Goal: Task Accomplishment & Management: Use online tool/utility

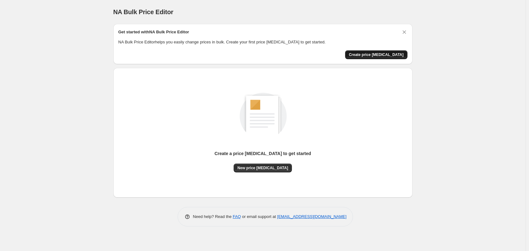
click at [379, 56] on span "Create price [MEDICAL_DATA]" at bounding box center [376, 54] width 55 height 5
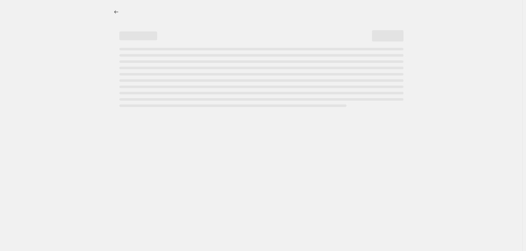
select select "percentage"
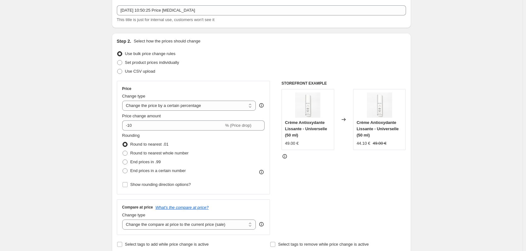
scroll to position [32, 0]
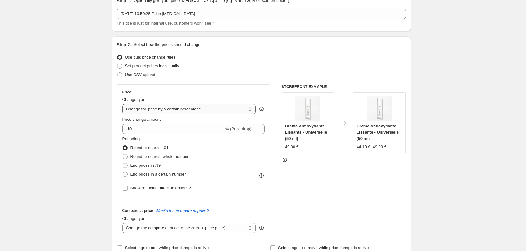
click at [199, 111] on select "Change the price to a certain amount Change the price by a certain amount Chang…" at bounding box center [189, 109] width 134 height 10
click at [123, 104] on select "Change the price to a certain amount Change the price by a certain amount Chang…" at bounding box center [189, 109] width 134 height 10
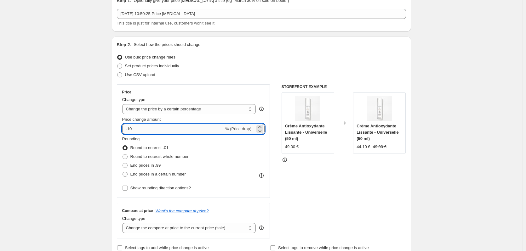
drag, startPoint x: 152, startPoint y: 130, endPoint x: 129, endPoint y: 131, distance: 22.1
click at [129, 131] on input "-10" at bounding box center [173, 129] width 102 height 10
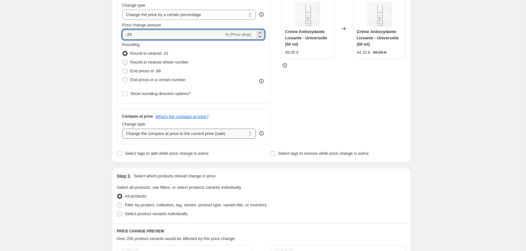
scroll to position [95, 0]
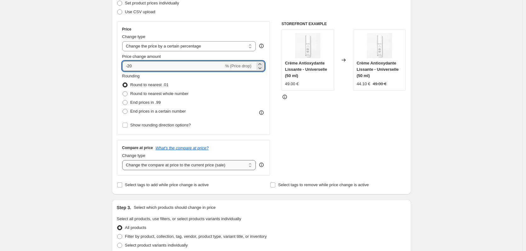
type input "-20"
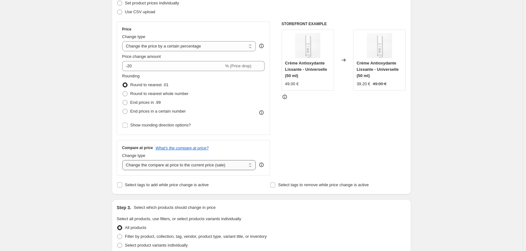
click at [178, 169] on select "Change the compare at price to the current price (sale) Change the compare at p…" at bounding box center [189, 165] width 134 height 10
click at [177, 168] on select "Change the compare at price to the current price (sale) Change the compare at p…" at bounding box center [189, 165] width 134 height 10
click at [76, 166] on div "Create new price [MEDICAL_DATA]. This page is ready Create new price [MEDICAL_D…" at bounding box center [261, 237] width 523 height 665
click at [191, 185] on span "Select tags to add while price change is active" at bounding box center [167, 185] width 84 height 5
click at [122, 185] on input "Select tags to add while price change is active" at bounding box center [119, 185] width 5 height 5
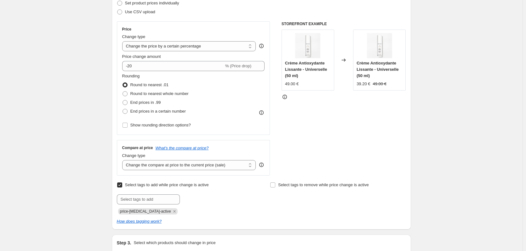
click at [159, 205] on div "Submit price-[MEDICAL_DATA]-active" at bounding box center [185, 205] width 136 height 20
click at [160, 187] on span "Select tags to add while price change is active" at bounding box center [167, 185] width 84 height 5
click at [122, 187] on input "Select tags to add while price change is active" at bounding box center [119, 185] width 5 height 5
checkbox input "false"
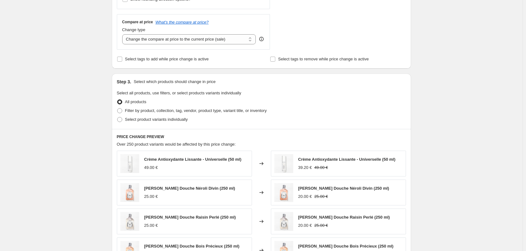
scroll to position [252, 0]
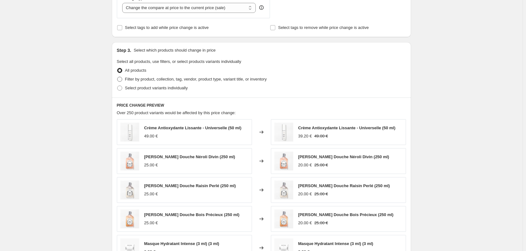
click at [155, 80] on span "Filter by product, collection, tag, vendor, product type, variant title, or inv…" at bounding box center [196, 79] width 142 height 5
click at [117, 77] on input "Filter by product, collection, tag, vendor, product type, variant title, or inv…" at bounding box center [117, 77] width 0 height 0
radio input "true"
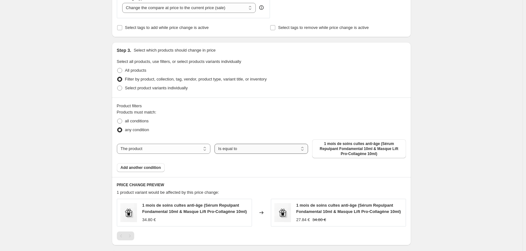
click at [239, 152] on select "Is equal to Is not equal to" at bounding box center [262, 149] width 94 height 10
select select "not_equal"
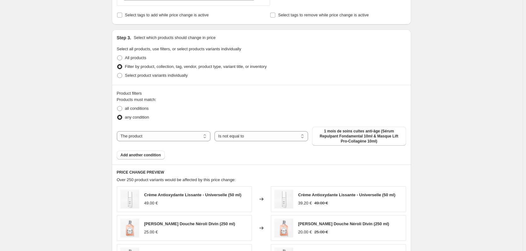
scroll to position [284, 0]
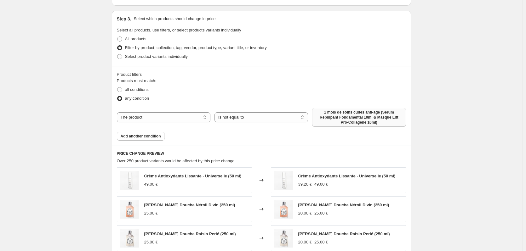
click at [338, 117] on span "1 mois de soins cultes anti-âge (Sérum Repulpant Fondamental 10ml & Masque Lift…" at bounding box center [359, 117] width 86 height 15
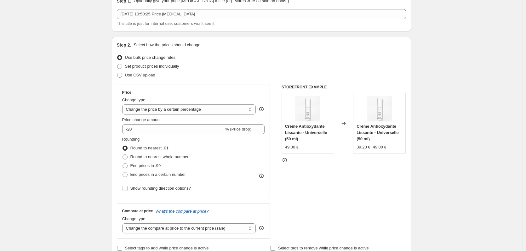
scroll to position [0, 0]
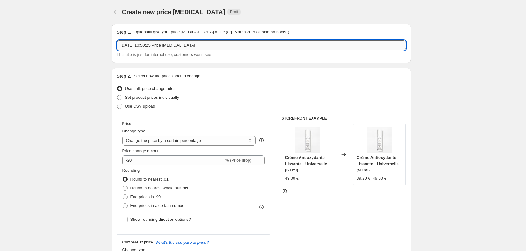
click at [179, 49] on input "[DATE] 10:50:25 Price [MEDICAL_DATA]" at bounding box center [261, 45] width 289 height 10
click at [189, 47] on input "[DATE] 10:50:25 Price [MEDICAL_DATA]" at bounding box center [261, 45] width 289 height 10
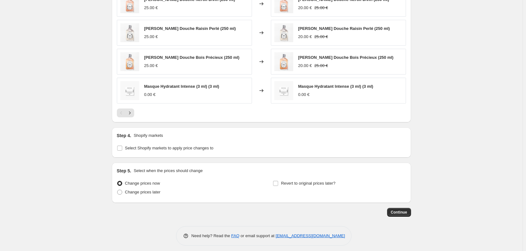
scroll to position [493, 0]
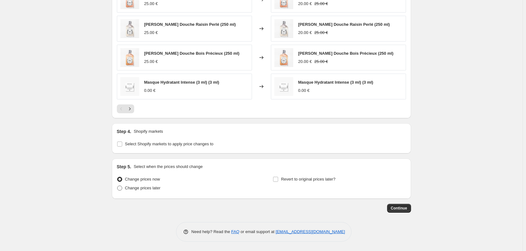
click at [142, 190] on span "Change prices later" at bounding box center [143, 188] width 36 height 5
click at [117, 186] on input "Change prices later" at bounding box center [117, 186] width 0 height 0
radio input "true"
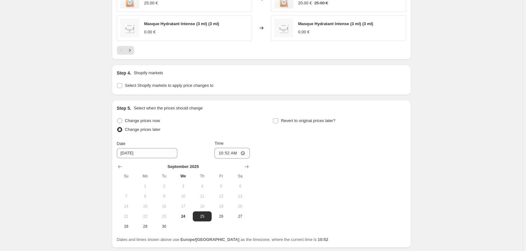
scroll to position [556, 0]
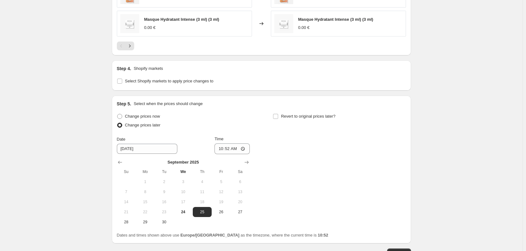
click at [243, 164] on div at bounding box center [183, 162] width 133 height 6
click at [246, 163] on icon "Show next month, October 2025" at bounding box center [246, 162] width 6 height 6
click at [246, 163] on icon "Show next month, November 2025" at bounding box center [246, 162] width 6 height 6
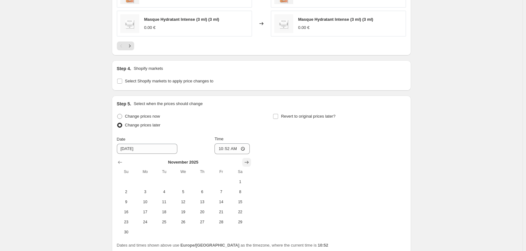
click at [246, 163] on icon "Show next month, December 2025" at bounding box center [246, 162] width 6 height 6
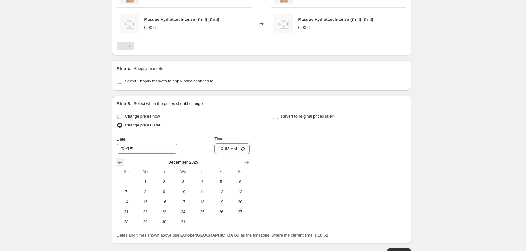
click at [121, 163] on icon "Show previous month, November 2025" at bounding box center [120, 162] width 6 height 6
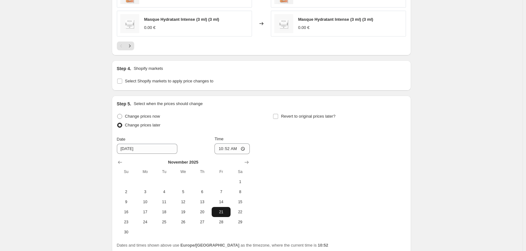
click at [218, 215] on button "21" at bounding box center [221, 212] width 19 height 10
type input "[DATE]"
click at [233, 153] on input "10:52" at bounding box center [232, 149] width 35 height 11
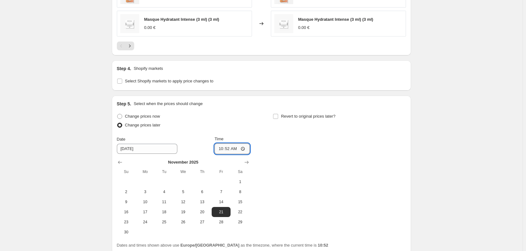
click at [239, 149] on input "10:52" at bounding box center [232, 149] width 35 height 11
click at [235, 149] on input "10:52" at bounding box center [232, 149] width 35 height 11
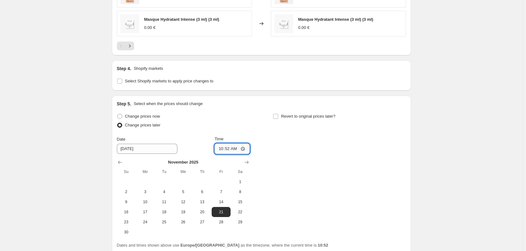
click at [231, 149] on input "10:52" at bounding box center [232, 149] width 35 height 11
click at [228, 149] on input "10:52" at bounding box center [232, 149] width 35 height 11
drag, startPoint x: 230, startPoint y: 149, endPoint x: 240, endPoint y: 151, distance: 10.2
click at [240, 151] on input "10:52" at bounding box center [232, 149] width 35 height 11
click at [245, 150] on input "10:52" at bounding box center [232, 149] width 35 height 11
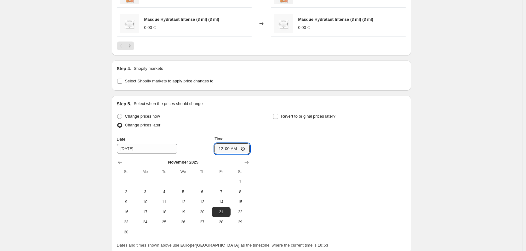
type input "00:00"
click at [295, 189] on div "Change prices now Change prices later Date [DATE] Time 00:00 [DATE] Su Mo Tu We…" at bounding box center [261, 174] width 289 height 125
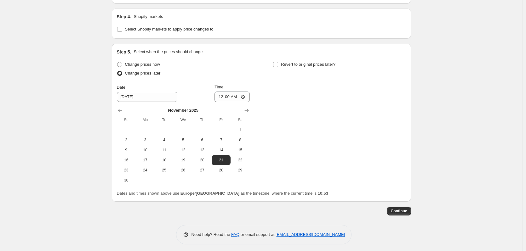
scroll to position [611, 0]
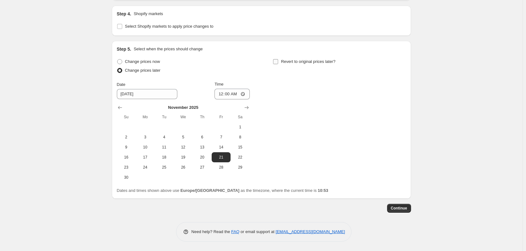
click at [278, 61] on input "Revert to original prices later?" at bounding box center [275, 61] width 5 height 5
checkbox input "true"
click at [406, 109] on icon "Show next month, November 2025" at bounding box center [403, 108] width 6 height 6
click at [406, 109] on icon "Show next month, December 2025" at bounding box center [403, 108] width 6 height 6
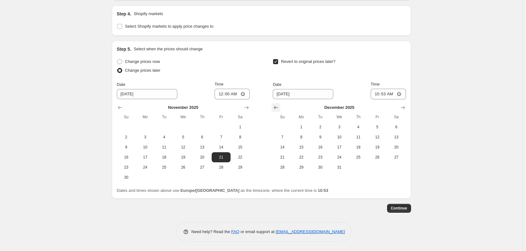
click at [278, 106] on icon "Show previous month, November 2025" at bounding box center [276, 108] width 6 height 6
click at [378, 167] on span "28" at bounding box center [377, 167] width 14 height 5
type input "[DATE]"
click at [402, 94] on input "10:53" at bounding box center [388, 94] width 35 height 11
type input "23:59"
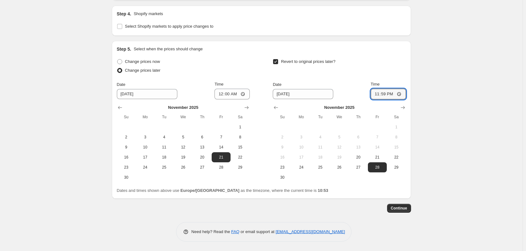
click at [231, 95] on input "00:00" at bounding box center [232, 94] width 35 height 11
click at [239, 95] on input "00:00" at bounding box center [232, 94] width 35 height 11
click at [236, 94] on input "00:00" at bounding box center [232, 94] width 35 height 11
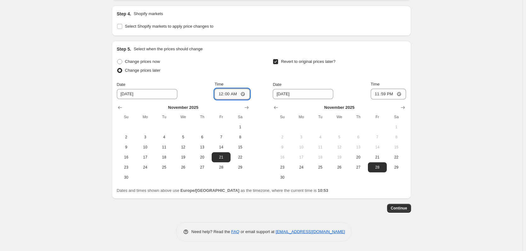
click at [235, 94] on input "00:00" at bounding box center [232, 94] width 35 height 11
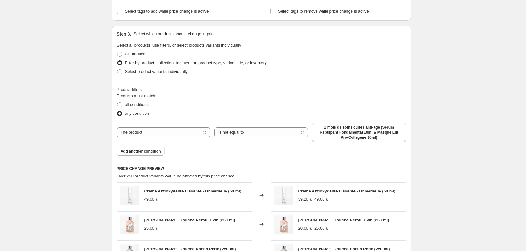
scroll to position [328, 0]
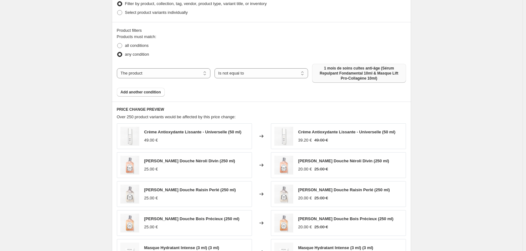
click at [347, 76] on span "1 mois de soins cultes anti-âge (Sérum Repulpant Fondamental 10ml & Masque Lift…" at bounding box center [359, 73] width 86 height 15
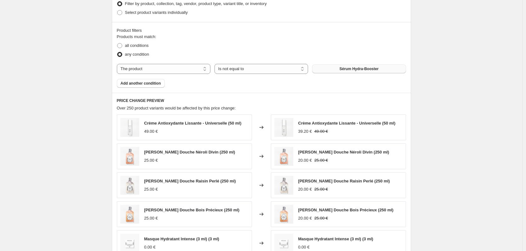
click at [346, 71] on span "Sérum Hydra-Booster" at bounding box center [359, 68] width 39 height 5
click at [149, 84] on span "Add another condition" at bounding box center [141, 83] width 40 height 5
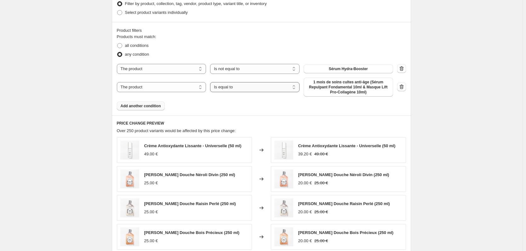
click at [237, 88] on select "Is equal to Is not equal to" at bounding box center [254, 87] width 89 height 10
select select "not_equal"
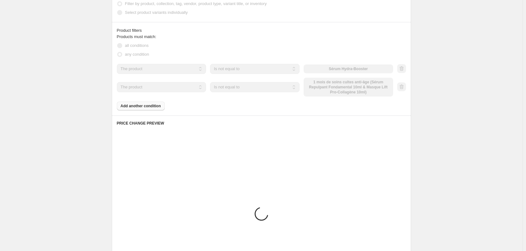
click at [325, 91] on div "The product The product's collection The product's tag The product's vendor The…" at bounding box center [255, 87] width 276 height 19
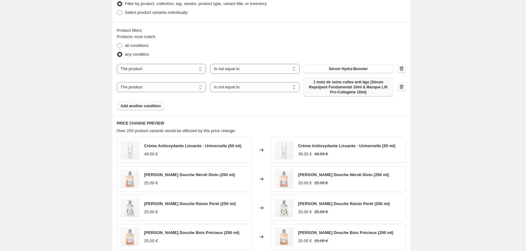
click at [347, 87] on span "1 mois de soins cultes anti-âge (Sérum Repulpant Fondamental 10ml & Masque Lift…" at bounding box center [348, 87] width 82 height 15
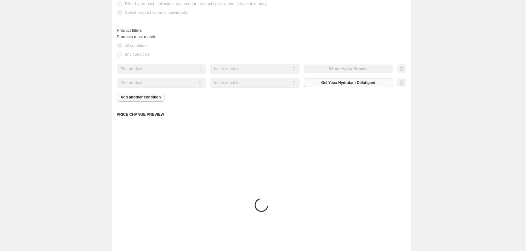
click at [141, 97] on div "Products must match: all conditions any condition The product The product's col…" at bounding box center [261, 68] width 289 height 68
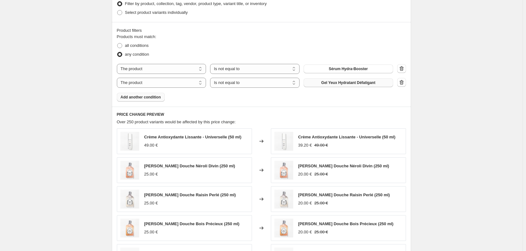
click at [144, 96] on span "Add another condition" at bounding box center [141, 97] width 40 height 5
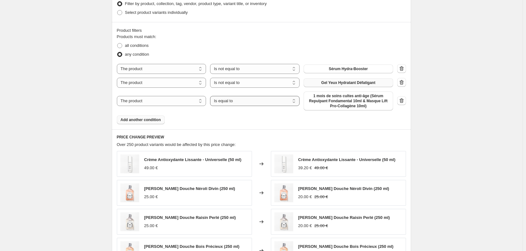
click at [246, 102] on select "Is equal to Is not equal to" at bounding box center [254, 101] width 89 height 10
select select "not_equal"
click at [325, 103] on span "1 mois de soins cultes anti-âge (Sérum Repulpant Fondamental 10ml & Masque Lift…" at bounding box center [348, 101] width 82 height 15
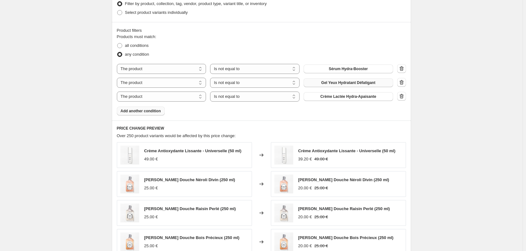
click at [142, 112] on span "Add another condition" at bounding box center [141, 111] width 40 height 5
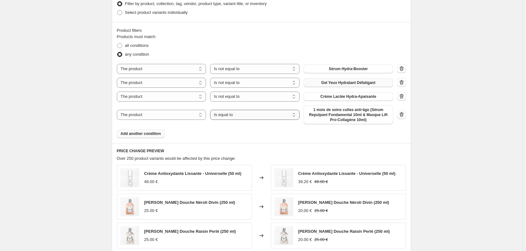
click at [240, 119] on select "Is equal to Is not equal to" at bounding box center [254, 115] width 89 height 10
select select "not_equal"
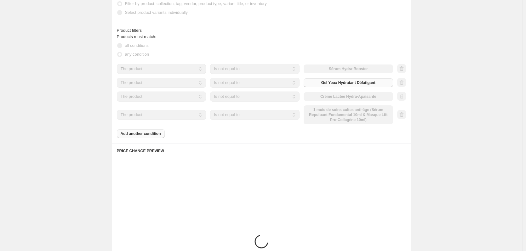
click at [331, 116] on div "The product The product's collection The product's tag The product's vendor The…" at bounding box center [255, 115] width 276 height 19
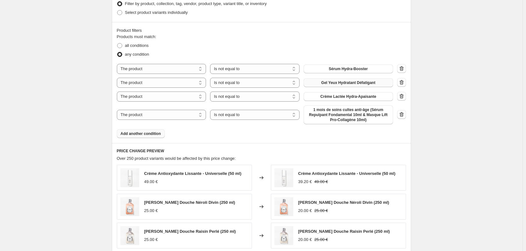
click at [331, 116] on span "1 mois de soins cultes anti-âge (Sérum Repulpant Fondamental 10ml & Masque Lift…" at bounding box center [348, 114] width 82 height 15
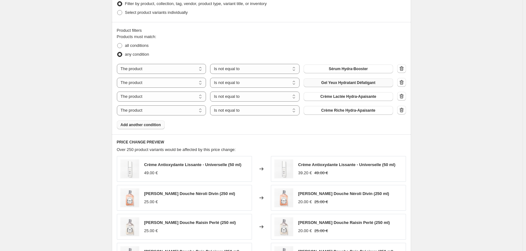
click at [148, 128] on button "Add another condition" at bounding box center [141, 125] width 48 height 9
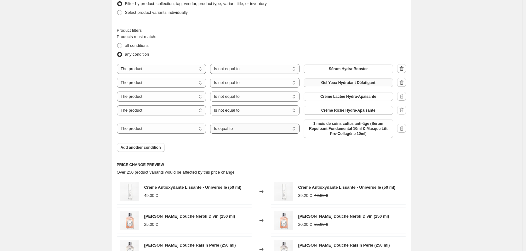
click at [236, 130] on select "Is equal to Is not equal to" at bounding box center [254, 129] width 89 height 10
select select "not_equal"
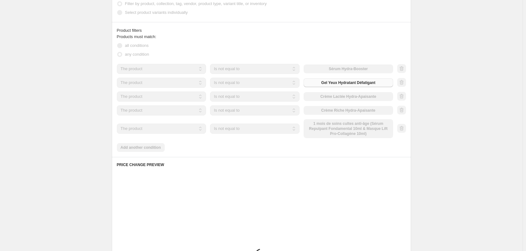
click at [324, 131] on div "The product The product's collection The product's tag The product's vendor The…" at bounding box center [255, 128] width 276 height 19
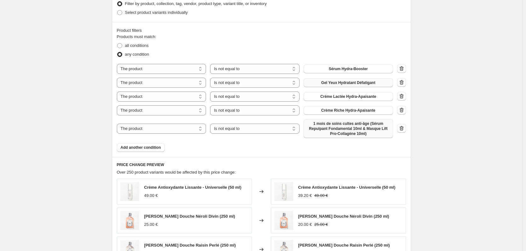
click at [330, 130] on span "1 mois de soins cultes anti-âge (Sérum Repulpant Fondamental 10ml & Masque Lift…" at bounding box center [348, 128] width 82 height 15
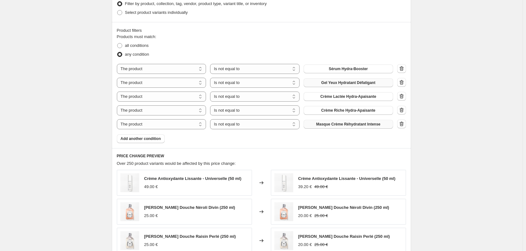
click at [158, 144] on div "Product filters Products must match: all conditions any condition The product T…" at bounding box center [261, 85] width 299 height 126
click at [158, 142] on button "Add another condition" at bounding box center [141, 139] width 48 height 9
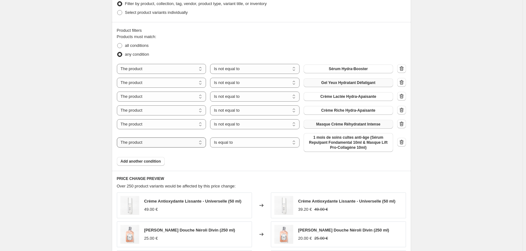
click at [165, 144] on select "The product The product's collection The product's tag The product's vendor The…" at bounding box center [161, 143] width 89 height 10
click at [251, 147] on select "Is equal to Is not equal to" at bounding box center [254, 143] width 89 height 10
select select "not_equal"
click at [335, 142] on span "1 mois de soins cultes anti-âge (Sérum Repulpant Fondamental 10ml & Masque Lift…" at bounding box center [348, 142] width 82 height 15
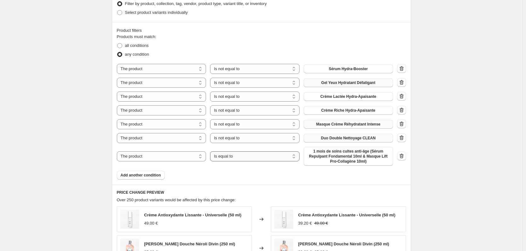
click at [254, 160] on select "Is equal to Is not equal to" at bounding box center [254, 157] width 89 height 10
select select "not_equal"
click at [325, 159] on span "1 mois de soins cultes anti-âge (Sérum Repulpant Fondamental 10ml & Masque Lift…" at bounding box center [348, 156] width 82 height 15
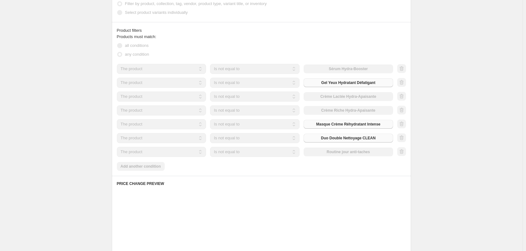
click at [141, 170] on div "Products must match: all conditions any condition The product The product's col…" at bounding box center [261, 102] width 289 height 137
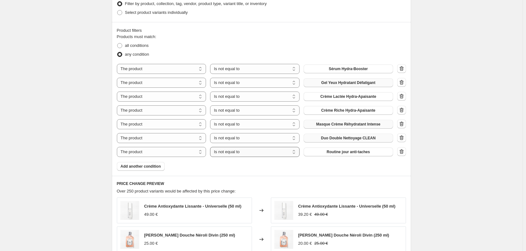
click at [238, 156] on select "Is equal to Is not equal to" at bounding box center [254, 152] width 89 height 10
click at [134, 170] on button "Add another condition" at bounding box center [141, 166] width 48 height 9
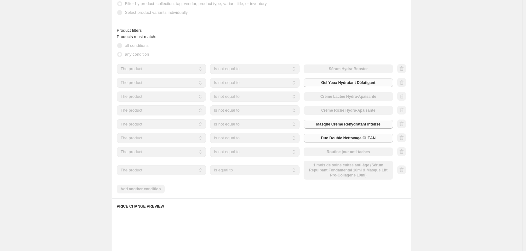
click at [233, 172] on select "Is equal to Is not equal to" at bounding box center [254, 170] width 89 height 10
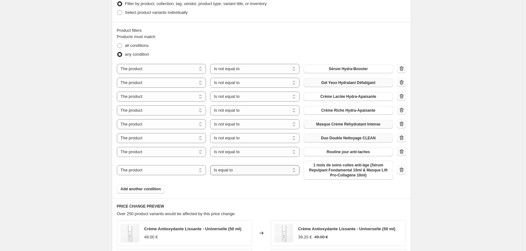
drag, startPoint x: 233, startPoint y: 170, endPoint x: 233, endPoint y: 175, distance: 5.0
click at [233, 170] on select "Is equal to Is not equal to" at bounding box center [254, 170] width 89 height 10
select select "not_equal"
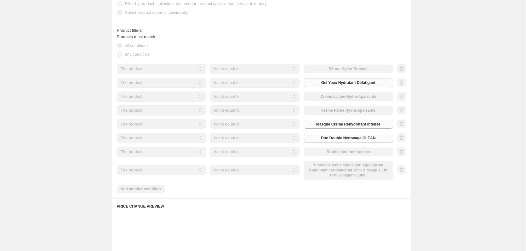
click at [324, 171] on div "The product The product's collection The product's tag The product's vendor The…" at bounding box center [255, 170] width 276 height 19
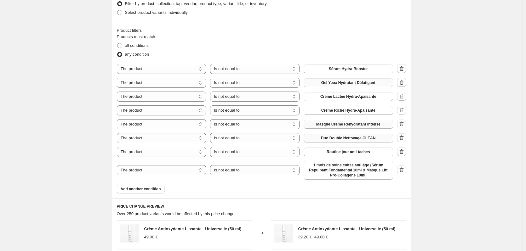
click at [324, 171] on span "1 mois de soins cultes anti-âge (Sérum Repulpant Fondamental 10ml & Masque Lift…" at bounding box center [348, 170] width 82 height 15
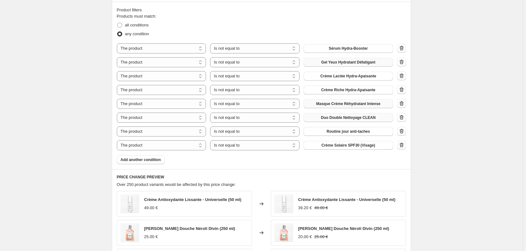
scroll to position [359, 0]
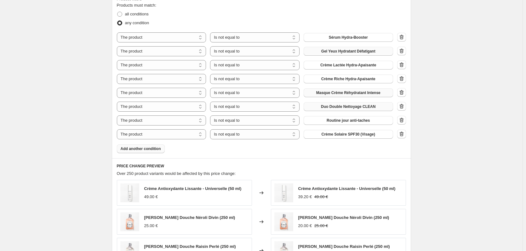
click at [141, 152] on button "Add another condition" at bounding box center [141, 149] width 48 height 9
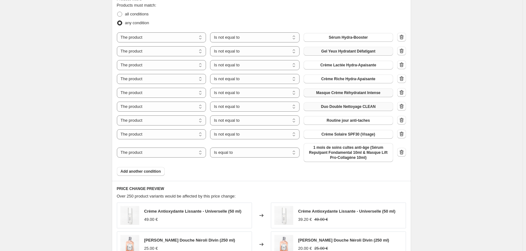
click at [225, 158] on div "The product The product's collection The product's tag The product's vendor The…" at bounding box center [255, 152] width 276 height 19
drag, startPoint x: 231, startPoint y: 154, endPoint x: 232, endPoint y: 158, distance: 3.8
click at [231, 154] on select "Is equal to Is not equal to" at bounding box center [254, 153] width 89 height 10
click at [238, 174] on div "Products must match: all conditions any condition The product The product's col…" at bounding box center [261, 89] width 289 height 174
click at [241, 154] on select "Is equal to Is not equal to" at bounding box center [254, 153] width 89 height 10
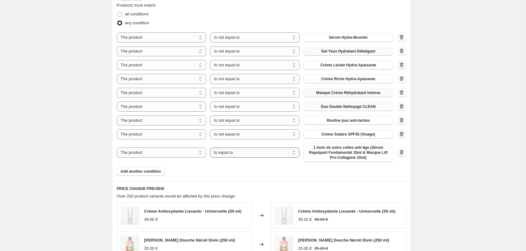
select select "not_equal"
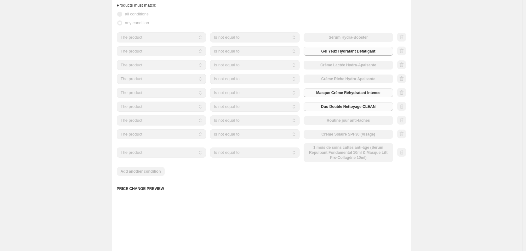
click at [330, 154] on div "The product The product's collection The product's tag The product's vendor The…" at bounding box center [255, 152] width 276 height 19
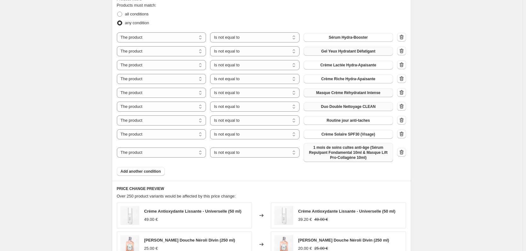
click at [334, 154] on span "1 mois de soins cultes anti-âge (Sérum Repulpant Fondamental 10ml & Masque Lift…" at bounding box center [348, 152] width 82 height 15
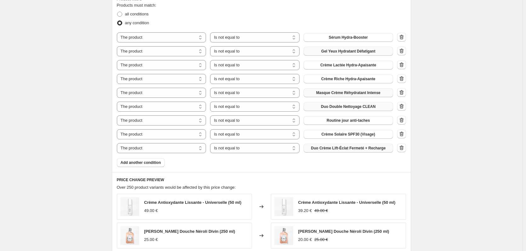
click at [145, 164] on div "Products must match: all conditions any condition The product The product's col…" at bounding box center [261, 84] width 289 height 165
click at [145, 164] on span "Add another condition" at bounding box center [141, 162] width 40 height 5
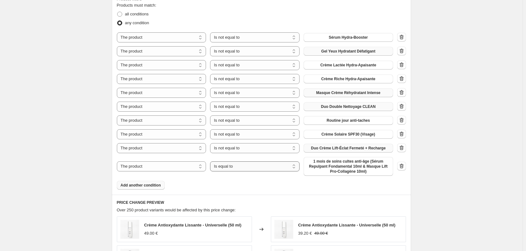
click at [236, 169] on select "Is equal to Is not equal to" at bounding box center [254, 167] width 89 height 10
select select "not_equal"
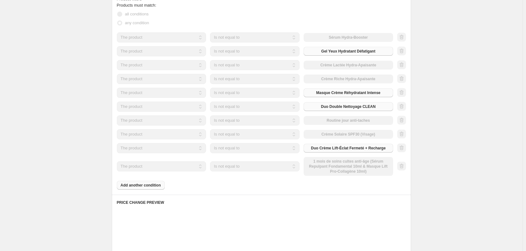
click at [319, 170] on div "The product The product's collection The product's tag The product's vendor The…" at bounding box center [255, 166] width 276 height 19
click at [155, 182] on div "Products must match: all conditions any condition The product The product's col…" at bounding box center [261, 93] width 289 height 183
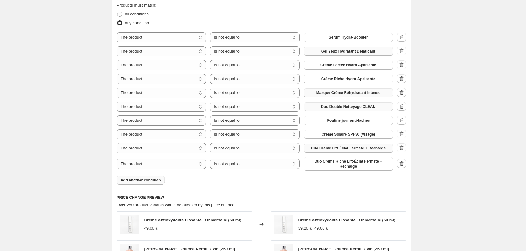
click at [155, 182] on span "Add another condition" at bounding box center [141, 180] width 40 height 5
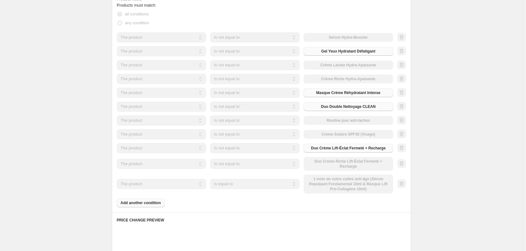
click at [249, 190] on div "The product The product's collection The product's tag The product's vendor The…" at bounding box center [255, 184] width 276 height 19
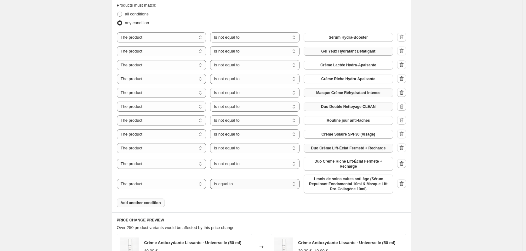
click at [249, 186] on select "Is equal to Is not equal to" at bounding box center [254, 184] width 89 height 10
select select "not_equal"
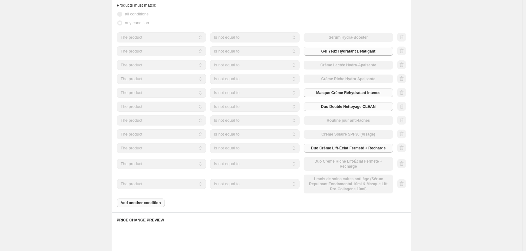
click at [330, 181] on div "The product The product's collection The product's tag The product's vendor The…" at bounding box center [255, 184] width 276 height 19
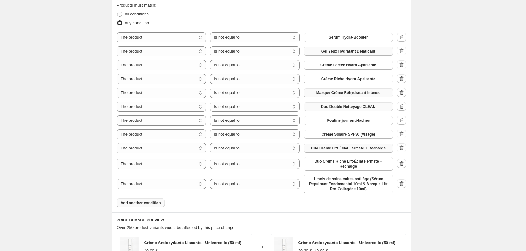
click at [330, 186] on span "1 mois de soins cultes anti-âge (Sérum Repulpant Fondamental 10ml & Masque Lift…" at bounding box center [348, 184] width 82 height 15
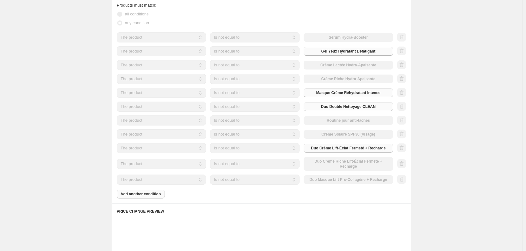
click at [133, 196] on div "Products must match: all conditions any condition The product The product's col…" at bounding box center [261, 100] width 289 height 197
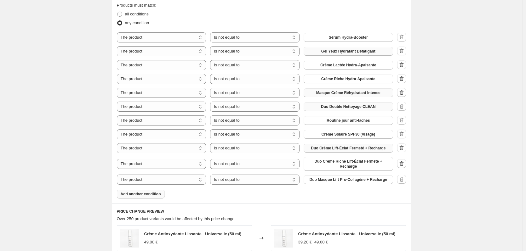
click at [135, 197] on span "Add another condition" at bounding box center [141, 194] width 40 height 5
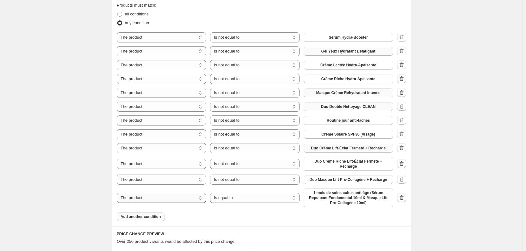
click at [193, 200] on select "The product The product's collection The product's tag The product's vendor The…" at bounding box center [161, 198] width 89 height 10
click at [254, 200] on select "Is equal to Is not equal to" at bounding box center [254, 198] width 89 height 10
select select "not_equal"
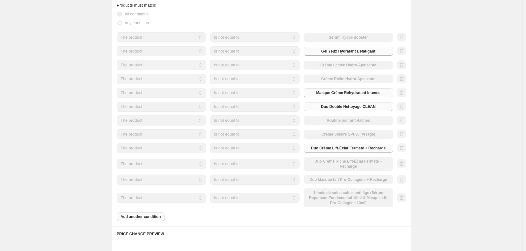
click at [343, 200] on div "The product The product's collection The product's tag The product's vendor The…" at bounding box center [255, 198] width 276 height 19
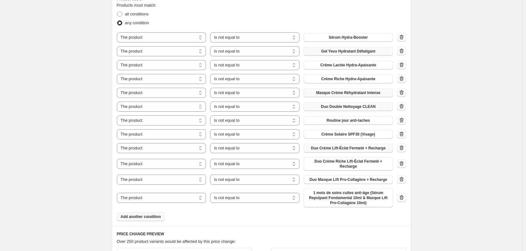
click at [344, 203] on span "1 mois de soins cultes anti-âge (Sérum Repulpant Fondamental 10ml & Masque Lift…" at bounding box center [348, 198] width 82 height 15
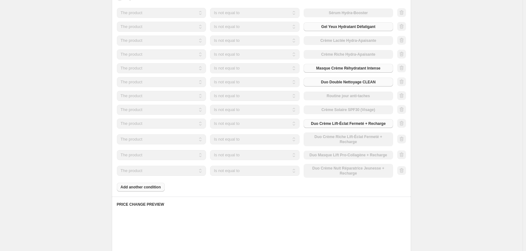
scroll to position [391, 0]
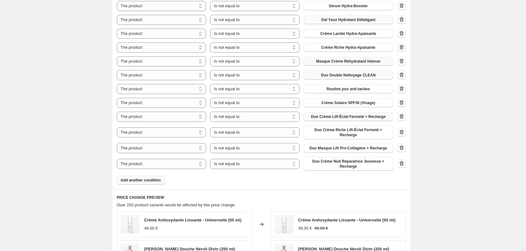
click at [144, 180] on span "Add another condition" at bounding box center [141, 180] width 40 height 5
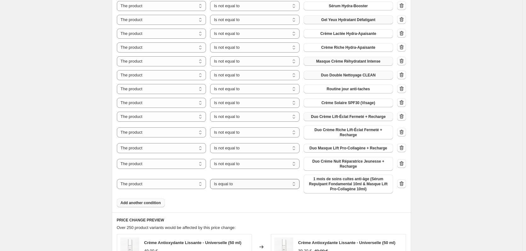
click at [244, 187] on select "Is equal to Is not equal to" at bounding box center [254, 184] width 89 height 10
click at [236, 186] on select "Is equal to Is not equal to" at bounding box center [254, 184] width 89 height 10
select select "not_equal"
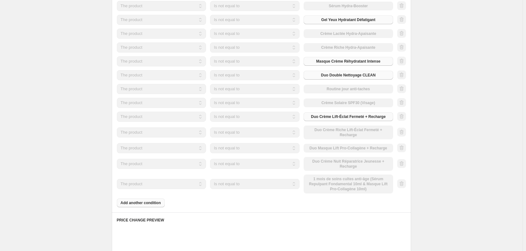
click at [335, 190] on div "The product The product's collection The product's tag The product's vendor The…" at bounding box center [255, 184] width 276 height 19
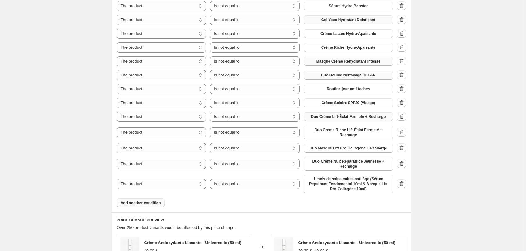
click at [335, 187] on span "1 mois de soins cultes anti-âge (Sérum Repulpant Fondamental 10ml & Masque Lift…" at bounding box center [348, 184] width 82 height 15
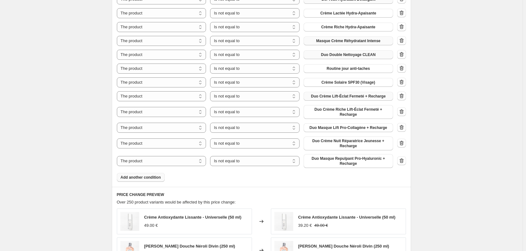
scroll to position [422, 0]
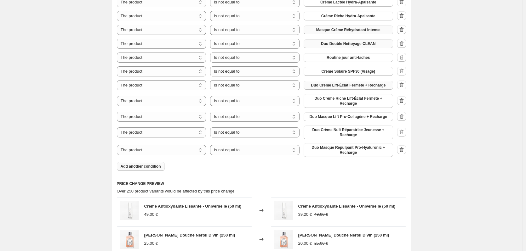
click at [145, 166] on span "Add another condition" at bounding box center [141, 166] width 40 height 5
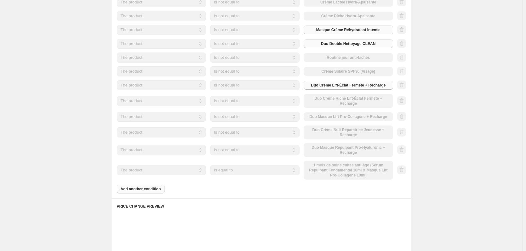
click at [245, 169] on select "Is equal to Is not equal to" at bounding box center [254, 170] width 89 height 10
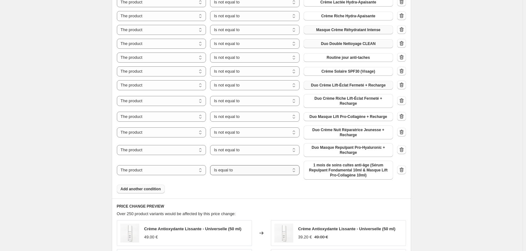
click at [246, 173] on select "Is equal to Is not equal to" at bounding box center [254, 170] width 89 height 10
select select "not_equal"
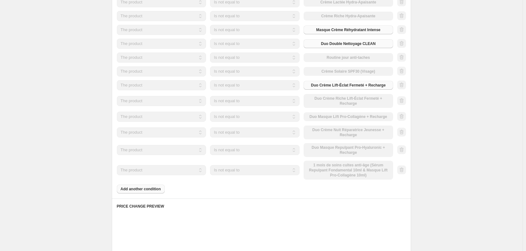
click at [354, 167] on div "The product The product's collection The product's tag The product's vendor The…" at bounding box center [255, 170] width 276 height 19
click at [353, 172] on div "The product The product's collection The product's tag The product's vendor The…" at bounding box center [255, 170] width 276 height 19
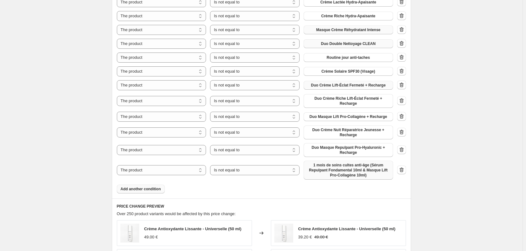
click at [353, 172] on span "1 mois de soins cultes anti-âge (Sérum Repulpant Fondamental 10ml & Masque Lift…" at bounding box center [348, 170] width 82 height 15
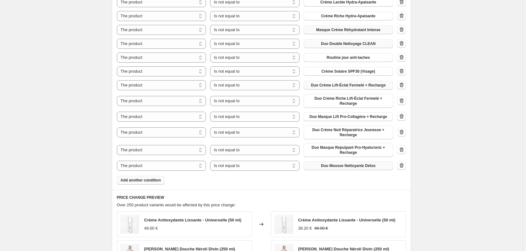
click at [125, 187] on div "Product filters Products must match: all conditions any condition The product T…" at bounding box center [261, 59] width 299 height 262
click at [131, 185] on div "Product filters Products must match: all conditions any condition The product T…" at bounding box center [261, 59] width 299 height 262
click at [140, 185] on button "Add another condition" at bounding box center [141, 180] width 48 height 9
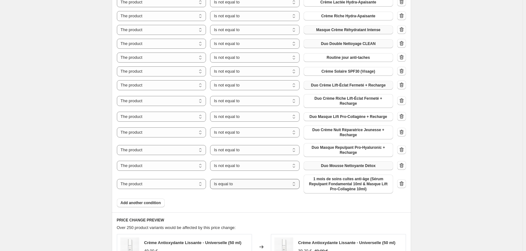
click at [246, 183] on select "Is equal to Is not equal to" at bounding box center [254, 184] width 89 height 10
select select "not_equal"
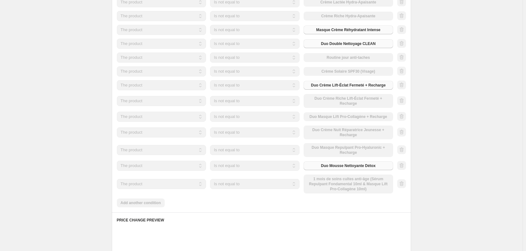
click at [339, 187] on div "The product The product's collection The product's tag The product's vendor The…" at bounding box center [255, 184] width 276 height 19
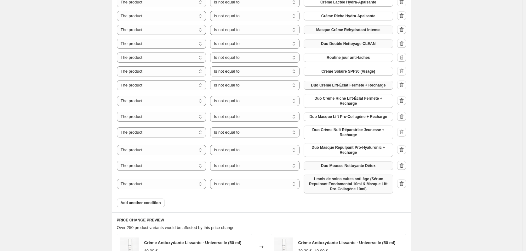
click at [339, 186] on span "1 mois de soins cultes anti-âge (Sérum Repulpant Fondamental 10ml & Masque Lift…" at bounding box center [348, 184] width 82 height 15
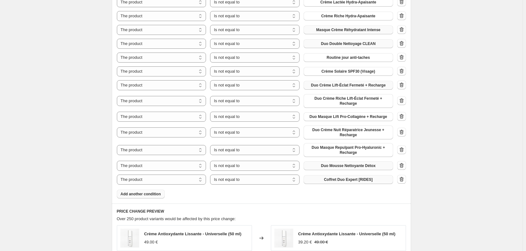
click at [134, 198] on button "Add another condition" at bounding box center [141, 194] width 48 height 9
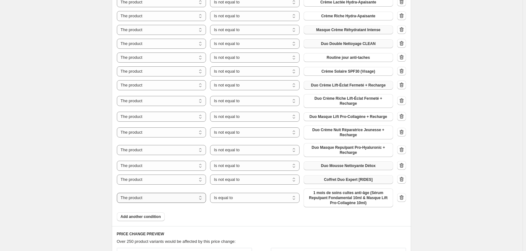
click at [169, 198] on select "The product The product's collection The product's tag The product's vendor The…" at bounding box center [161, 198] width 89 height 10
click at [227, 200] on select "Is equal to Is not equal to" at bounding box center [254, 198] width 89 height 10
select select "not_equal"
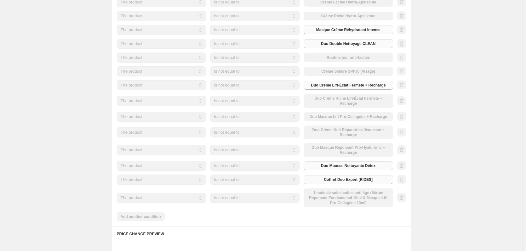
click at [332, 206] on div "The product The product's collection The product's tag The product's vendor The…" at bounding box center [255, 198] width 276 height 19
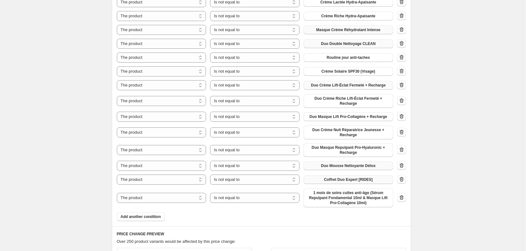
click at [335, 198] on span "1 mois de soins cultes anti-âge (Sérum Repulpant Fondamental 10ml & Masque Lift…" at bounding box center [348, 198] width 82 height 15
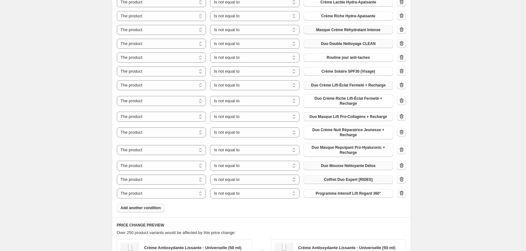
click at [129, 206] on span "Add another condition" at bounding box center [141, 208] width 40 height 5
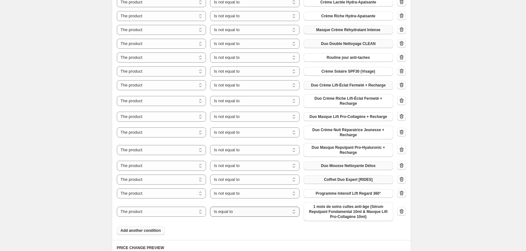
click at [234, 209] on select "Is equal to Is not equal to" at bounding box center [254, 212] width 89 height 10
click at [237, 212] on select "Is equal to Is not equal to" at bounding box center [254, 212] width 89 height 10
select select "not_equal"
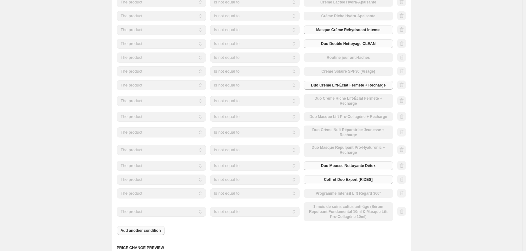
click at [323, 214] on div "The product The product's collection The product's tag The product's vendor The…" at bounding box center [255, 212] width 276 height 19
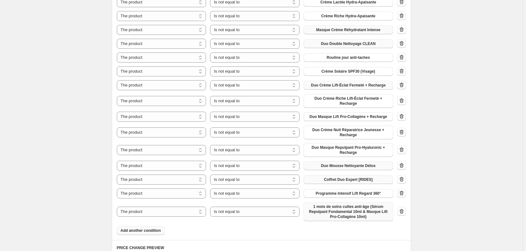
click at [326, 212] on span "1 mois de soins cultes anti-âge (Sérum Repulpant Fondamental 10ml & Masque Lift…" at bounding box center [348, 211] width 82 height 15
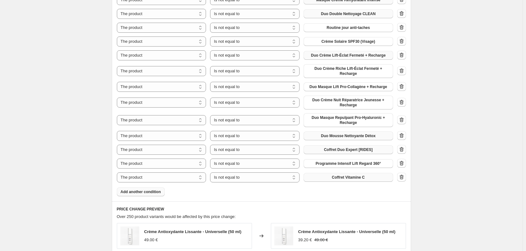
scroll to position [454, 0]
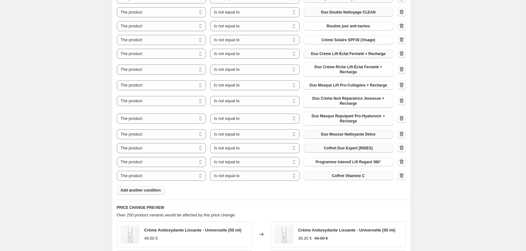
click at [135, 190] on span "Add another condition" at bounding box center [141, 190] width 40 height 5
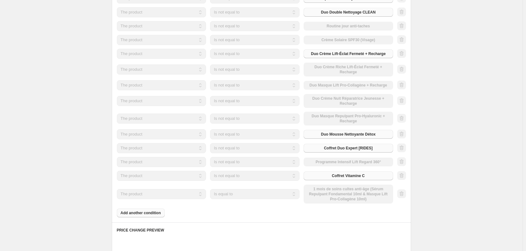
click at [239, 195] on select "Is equal to Is not equal to" at bounding box center [254, 194] width 89 height 10
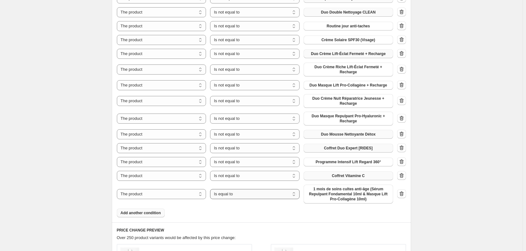
select select "not_equal"
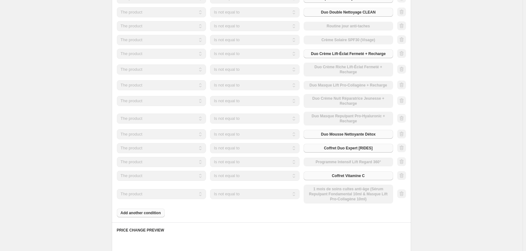
click at [341, 194] on div "The product The product's collection The product's tag The product's vendor The…" at bounding box center [255, 194] width 276 height 19
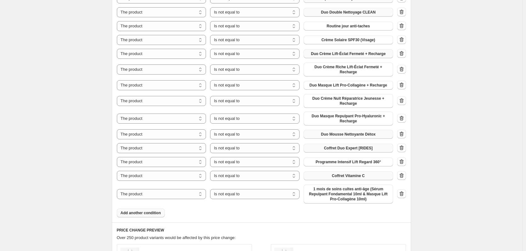
click at [341, 194] on span "1 mois de soins cultes anti-âge (Sérum Repulpant Fondamental 10ml & Masque Lift…" at bounding box center [348, 194] width 82 height 15
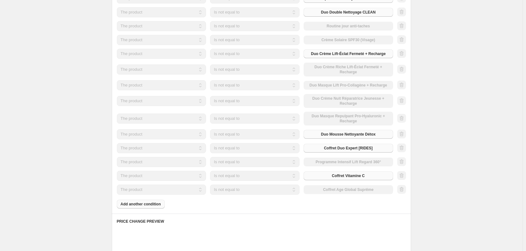
click at [149, 209] on div "Product filters Products must match: all conditions any condition The product T…" at bounding box center [261, 55] width 299 height 318
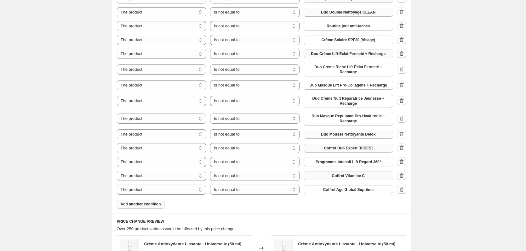
click at [150, 209] on button "Add another condition" at bounding box center [141, 204] width 48 height 9
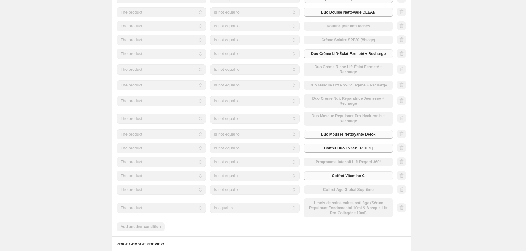
click at [241, 209] on select "Is equal to Is not equal to" at bounding box center [254, 208] width 89 height 10
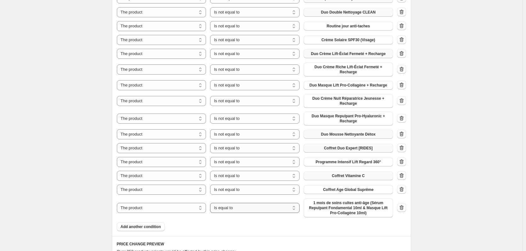
click at [241, 209] on select "Is equal to Is not equal to" at bounding box center [254, 208] width 89 height 10
click at [242, 210] on select "Is equal to Is not equal to" at bounding box center [254, 208] width 89 height 10
select select "not_equal"
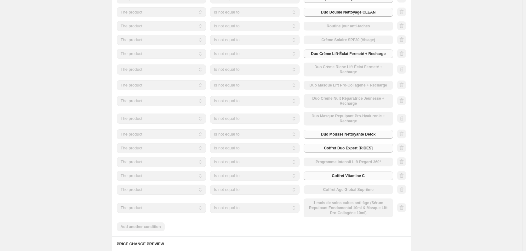
click at [325, 213] on div "The product The product's collection The product's tag The product's vendor The…" at bounding box center [255, 208] width 276 height 19
click at [327, 209] on div "The product The product's collection The product's tag The product's vendor The…" at bounding box center [255, 208] width 276 height 19
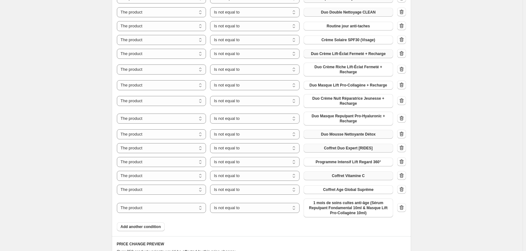
click at [327, 209] on span "1 mois de soins cultes anti-âge (Sérum Repulpant Fondamental 10ml & Masque Lift…" at bounding box center [348, 208] width 82 height 15
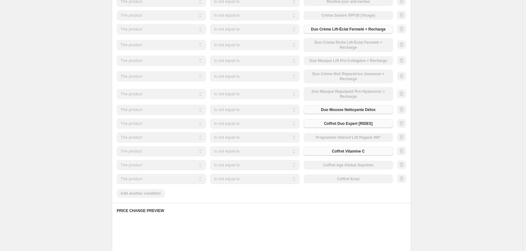
scroll to position [485, 0]
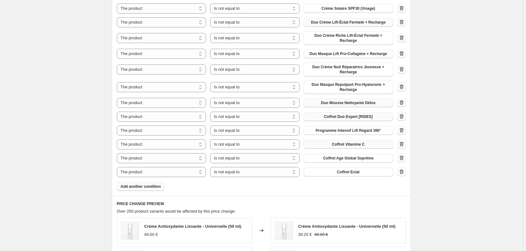
click at [160, 186] on span "Add another condition" at bounding box center [141, 186] width 40 height 5
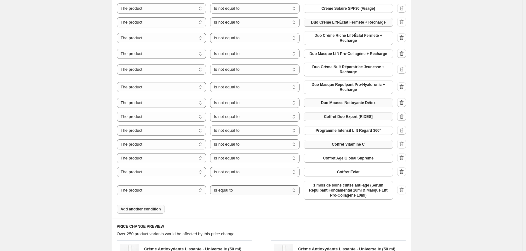
click at [239, 193] on select "Is equal to Is not equal to" at bounding box center [254, 191] width 89 height 10
select select "not_equal"
click at [340, 192] on span "1 mois de soins cultes anti-âge (Sérum Repulpant Fondamental 10ml & Masque Lift…" at bounding box center [348, 190] width 82 height 15
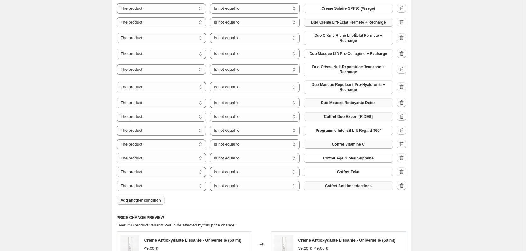
click at [164, 201] on button "Add another condition" at bounding box center [141, 200] width 48 height 9
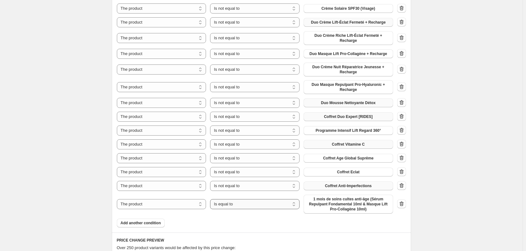
click at [255, 204] on select "Is equal to Is not equal to" at bounding box center [254, 204] width 89 height 10
select select "not_equal"
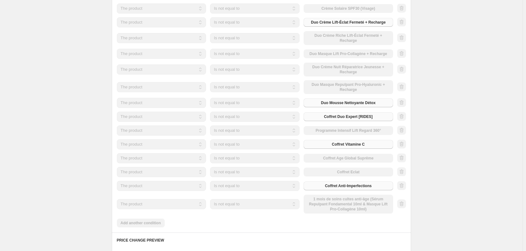
click at [321, 201] on div "The product The product's collection The product's tag The product's vendor The…" at bounding box center [255, 204] width 276 height 19
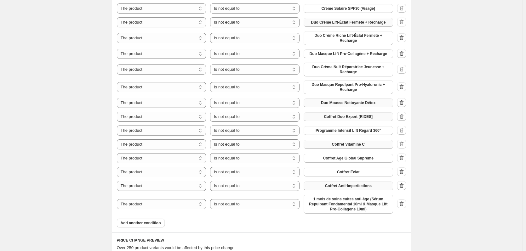
click at [329, 205] on span "1 mois de soins cultes anti-âge (Sérum Repulpant Fondamental 10ml & Masque Lift…" at bounding box center [348, 204] width 82 height 15
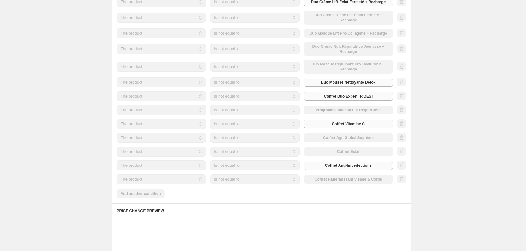
scroll to position [517, 0]
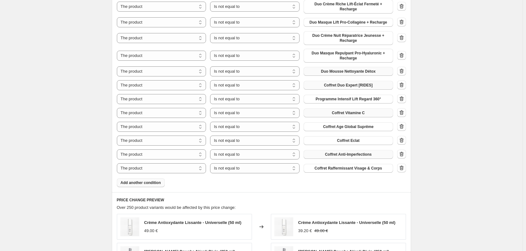
click at [149, 182] on span "Add another condition" at bounding box center [141, 182] width 40 height 5
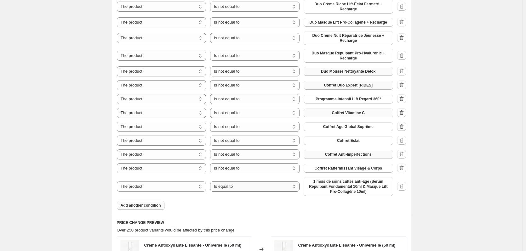
click at [239, 187] on select "Is equal to Is not equal to" at bounding box center [254, 187] width 89 height 10
select select "not_equal"
click at [335, 187] on span "1 mois de soins cultes anti-âge (Sérum Repulpant Fondamental 10ml & Masque Lift…" at bounding box center [348, 186] width 82 height 15
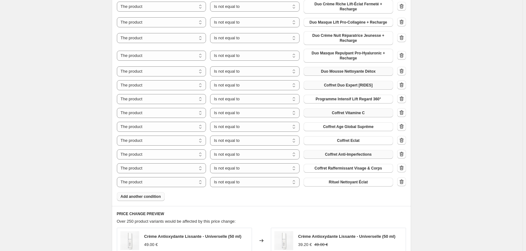
click at [135, 196] on span "Add another condition" at bounding box center [141, 196] width 40 height 5
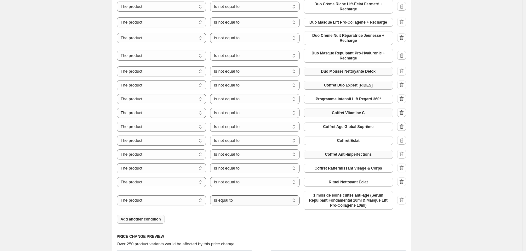
click at [255, 202] on select "Is equal to Is not equal to" at bounding box center [254, 201] width 89 height 10
select select "not_equal"
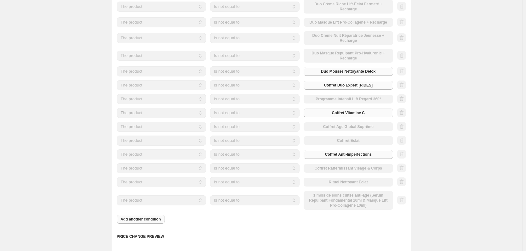
click at [324, 202] on div "The product The product's collection The product's tag The product's vendor The…" at bounding box center [255, 200] width 276 height 19
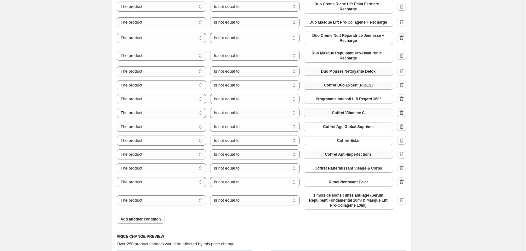
click at [342, 205] on span "1 mois de soins cultes anti-âge (Sérum Repulpant Fondamental 10ml & Masque Lift…" at bounding box center [348, 200] width 82 height 15
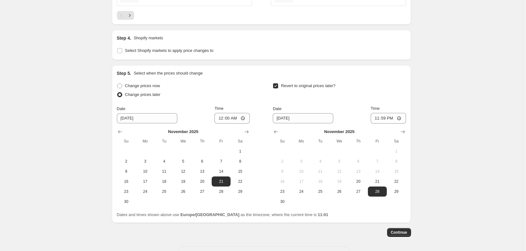
scroll to position [895, 0]
click at [235, 119] on input "00:00" at bounding box center [232, 118] width 35 height 11
click at [237, 119] on input "00:00" at bounding box center [232, 118] width 35 height 11
click at [242, 120] on input "00:00" at bounding box center [232, 118] width 35 height 11
click at [235, 120] on input "00:00" at bounding box center [232, 118] width 35 height 11
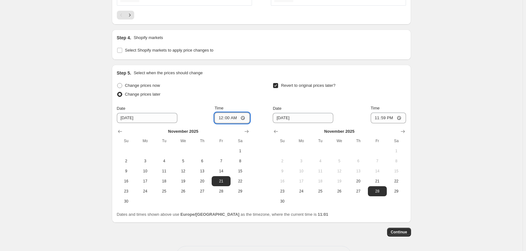
click at [235, 120] on input "00:00" at bounding box center [232, 118] width 35 height 11
click at [244, 119] on input "00:00" at bounding box center [232, 118] width 35 height 11
type input "00:01"
click at [241, 102] on div "Change prices now Change prices later Date [DATE] Time 00:[DATE] Mo Tu We Th Fr…" at bounding box center [183, 143] width 133 height 125
click at [185, 51] on span "Select Shopify markets to apply price changes to" at bounding box center [169, 50] width 89 height 5
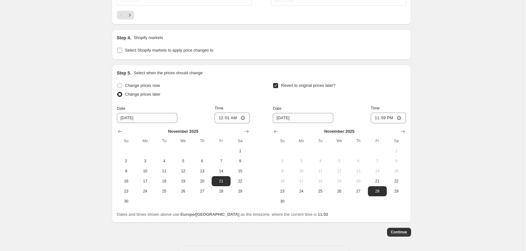
click at [122, 51] on input "Select Shopify markets to apply price changes to" at bounding box center [119, 50] width 5 height 5
checkbox input "true"
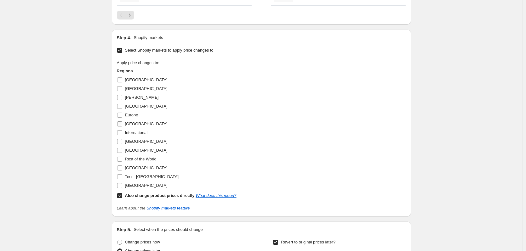
click at [129, 124] on span "[GEOGRAPHIC_DATA]" at bounding box center [146, 124] width 43 height 5
click at [122, 124] on input "[GEOGRAPHIC_DATA]" at bounding box center [119, 124] width 5 height 5
checkbox input "true"
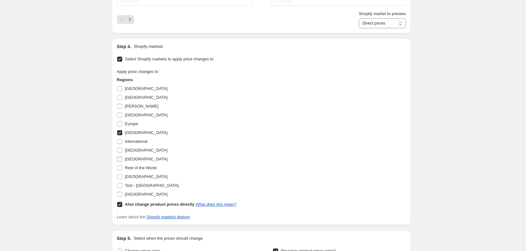
click at [136, 161] on span "[GEOGRAPHIC_DATA]" at bounding box center [146, 159] width 43 height 5
click at [122, 161] on input "[GEOGRAPHIC_DATA]" at bounding box center [119, 159] width 5 height 5
checkbox input "true"
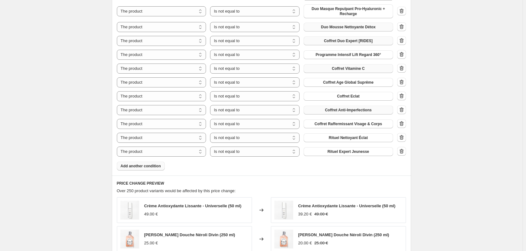
scroll to position [548, 0]
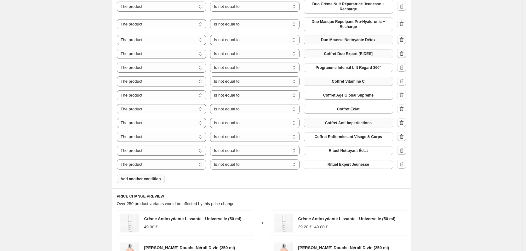
click at [158, 180] on span "Add another condition" at bounding box center [141, 179] width 40 height 5
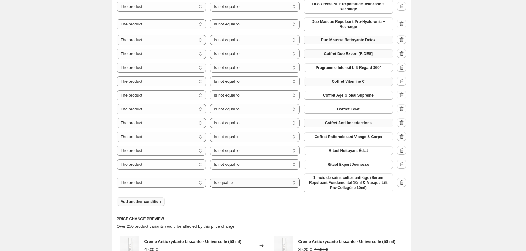
click at [255, 186] on select "Is equal to Is not equal to" at bounding box center [254, 183] width 89 height 10
select select "not_equal"
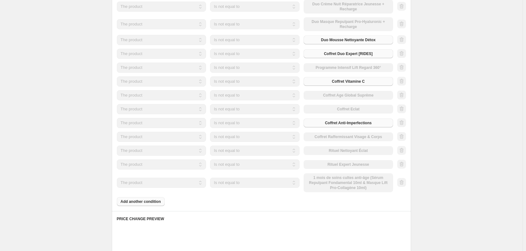
click at [326, 189] on div "The product The product's collection The product's tag The product's vendor The…" at bounding box center [255, 183] width 276 height 19
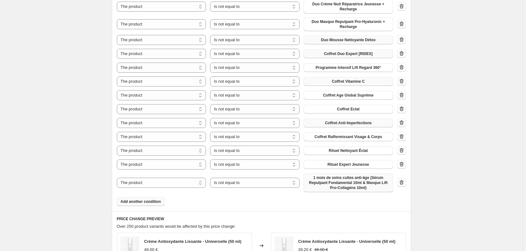
click at [329, 182] on span "1 mois de soins cultes anti-âge (Sérum Repulpant Fondamental 10ml & Masque Lift…" at bounding box center [348, 182] width 82 height 15
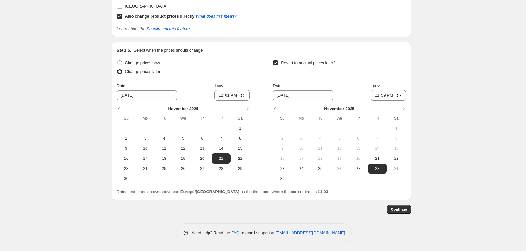
scroll to position [1107, 0]
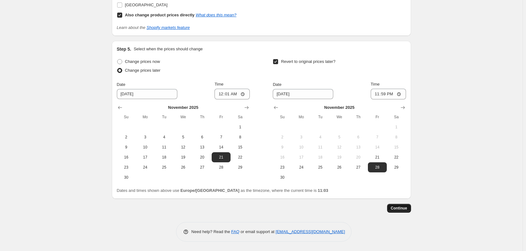
click at [407, 210] on span "Continue" at bounding box center [399, 208] width 16 height 5
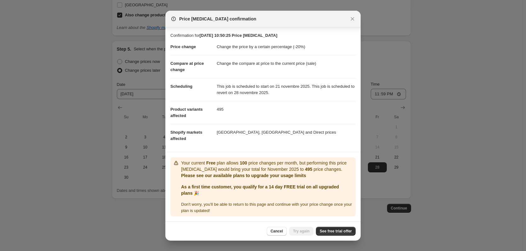
scroll to position [4, 0]
drag, startPoint x: 212, startPoint y: 166, endPoint x: 236, endPoint y: 173, distance: 24.9
click at [236, 173] on p "Your current Free plan allows 100 price changes per month, but performing this …" at bounding box center [267, 166] width 172 height 13
click at [239, 173] on p "Your current Free plan allows 100 price changes per month, but performing this …" at bounding box center [267, 166] width 172 height 13
drag, startPoint x: 312, startPoint y: 164, endPoint x: 314, endPoint y: 170, distance: 6.6
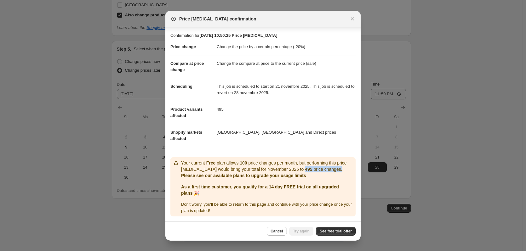
click at [314, 170] on p "Your current Free plan allows 100 price changes per month, but performing this …" at bounding box center [267, 166] width 172 height 13
click at [180, 177] on div "Your current Free plan allows 100 price changes per month, but performing this …" at bounding box center [263, 187] width 180 height 54
drag, startPoint x: 178, startPoint y: 174, endPoint x: 251, endPoint y: 176, distance: 73.1
click at [251, 176] on div "Your current Free plan allows 100 price changes per month, but performing this …" at bounding box center [263, 187] width 180 height 54
click at [256, 182] on div "Your current Free plan allows 100 price changes per month, but performing this …" at bounding box center [267, 187] width 172 height 54
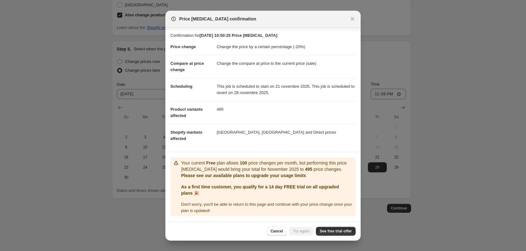
click at [276, 232] on span "Cancel" at bounding box center [277, 231] width 12 height 5
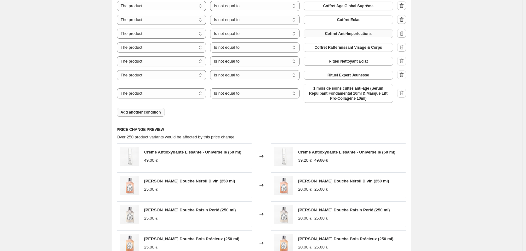
scroll to position [666, 0]
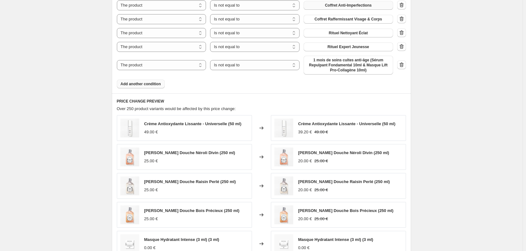
click at [143, 80] on button "Add another condition" at bounding box center [141, 84] width 48 height 9
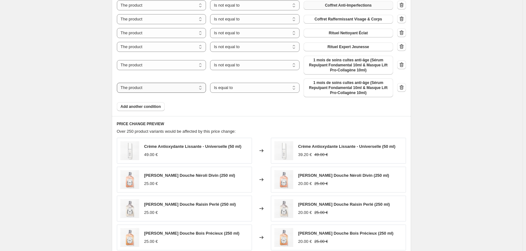
click at [161, 89] on select "The product The product's collection The product's tag The product's vendor The…" at bounding box center [161, 88] width 89 height 10
select select "inventory_quantity"
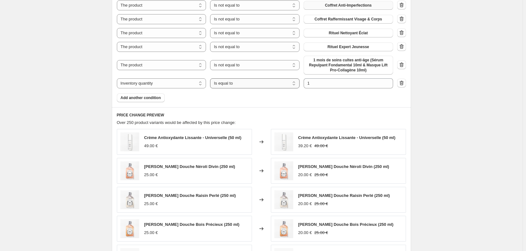
click at [236, 87] on select "Is equal to Is not equal to Is greater than Is less than" at bounding box center [254, 83] width 89 height 10
select select ">"
click at [152, 100] on span "Add another condition" at bounding box center [141, 97] width 40 height 5
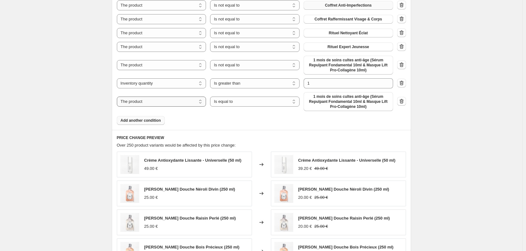
click at [152, 102] on select "The product The product's collection The product's tag The product's vendor The…" at bounding box center [161, 102] width 89 height 10
select select "tag"
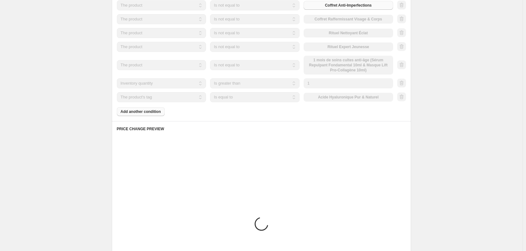
click at [230, 101] on select "Is equal to Is not equal to" at bounding box center [254, 97] width 89 height 10
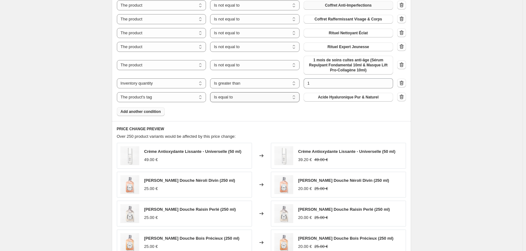
click at [231, 100] on select "Is equal to Is not equal to" at bounding box center [254, 97] width 89 height 10
select select "not_equal"
click at [323, 98] on span "Acide Hyaluronique Pur & Naturel" at bounding box center [348, 97] width 61 height 5
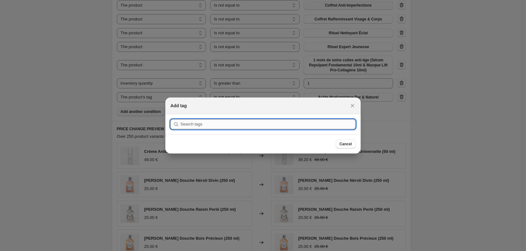
click at [190, 129] on input ":r4k:" at bounding box center [267, 124] width 175 height 10
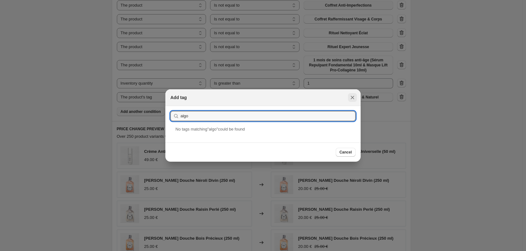
type input "algo"
click at [352, 95] on icon "Close" at bounding box center [352, 98] width 6 height 6
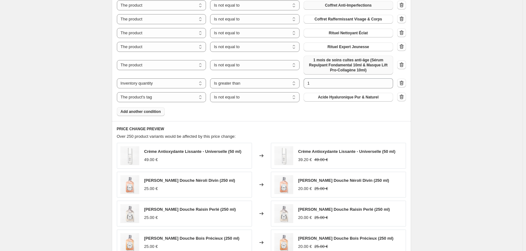
click at [318, 69] on span "1 mois de soins cultes anti-âge (Sérum Repulpant Fondamental 10ml & Masque Lift…" at bounding box center [348, 65] width 82 height 15
click at [174, 100] on select "The product The product's collection The product's tag The product's vendor The…" at bounding box center [161, 97] width 89 height 10
click at [327, 98] on span "Acide Hyaluronique Pur & Naturel" at bounding box center [348, 97] width 61 height 5
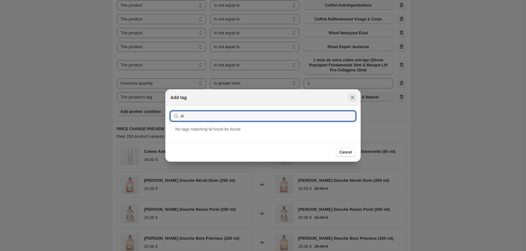
type input "al"
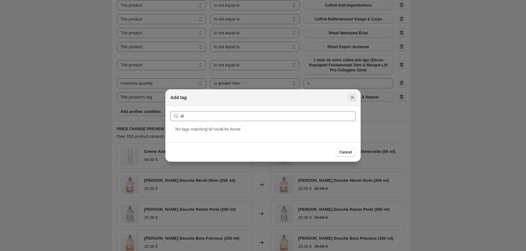
click at [350, 97] on icon "Close" at bounding box center [352, 98] width 6 height 6
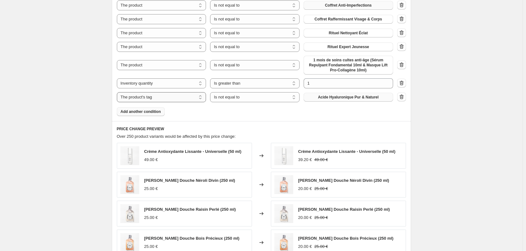
click at [149, 100] on select "The product The product's collection The product's tag The product's vendor The…" at bounding box center [161, 97] width 89 height 10
select select "product_type"
click at [249, 100] on select "Is equal to Is not equal to" at bounding box center [254, 97] width 89 height 10
select select "equal"
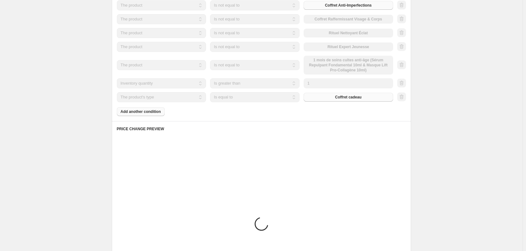
click at [333, 97] on div "Coffret cadeau" at bounding box center [348, 97] width 89 height 9
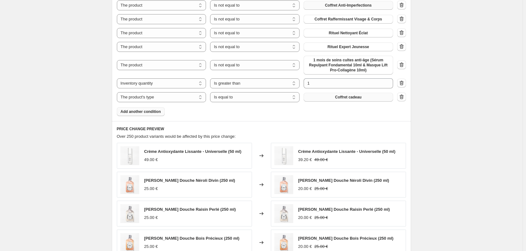
click at [330, 101] on button "Coffret cadeau" at bounding box center [348, 97] width 89 height 9
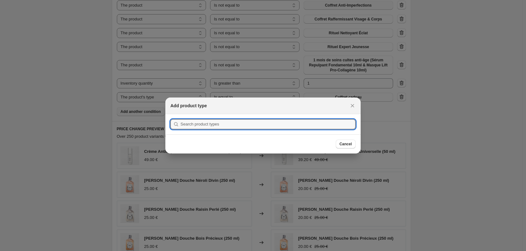
scroll to position [0, 0]
click at [226, 131] on section "Submit" at bounding box center [262, 124] width 195 height 20
click at [226, 124] on input ":r4k:" at bounding box center [267, 124] width 175 height 10
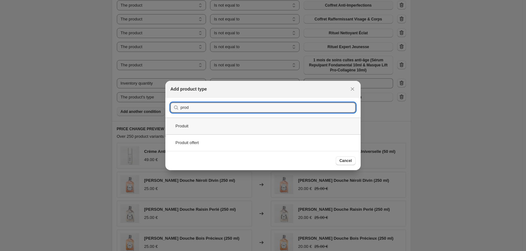
type input "prod"
click at [217, 128] on div "Produit" at bounding box center [262, 126] width 195 height 17
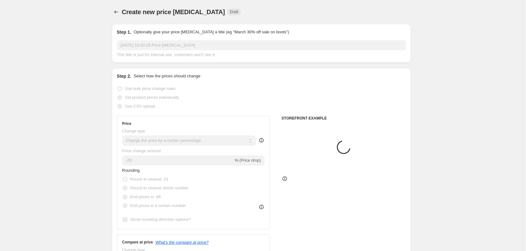
scroll to position [666, 0]
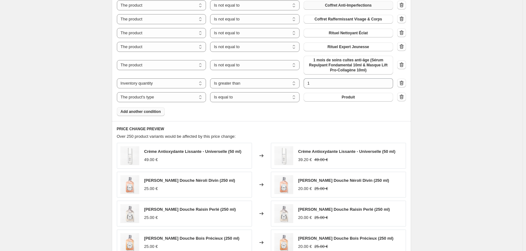
click at [146, 114] on span "Add another condition" at bounding box center [141, 111] width 40 height 5
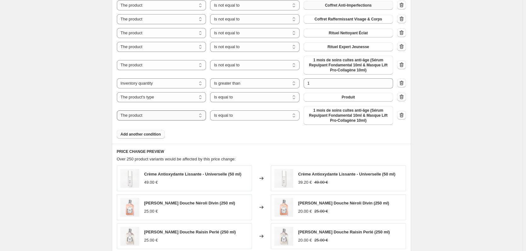
click at [169, 118] on select "The product The product's collection The product's tag The product's vendor The…" at bounding box center [161, 116] width 89 height 10
select select "product_status"
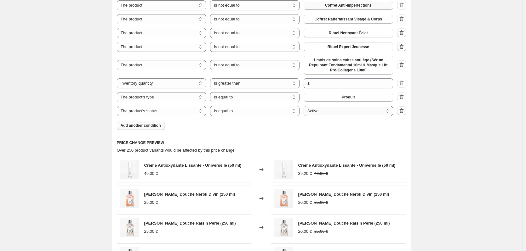
click at [354, 115] on select "Active Draft Archived" at bounding box center [348, 111] width 89 height 10
click at [262, 136] on div "PRICE CHANGE PREVIEW Over 250 product variants would be affected by this price …" at bounding box center [261, 230] width 299 height 191
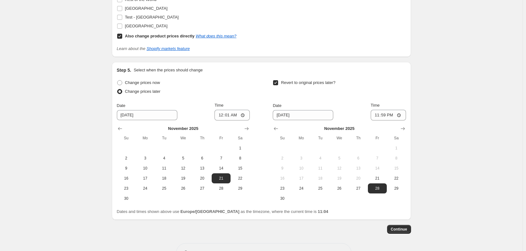
scroll to position [1148, 0]
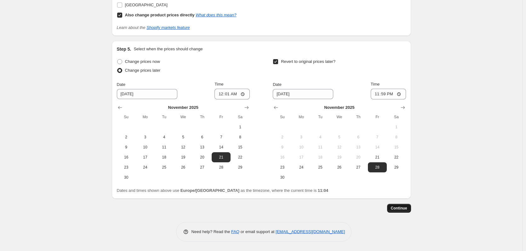
click at [407, 209] on span "Continue" at bounding box center [399, 208] width 16 height 5
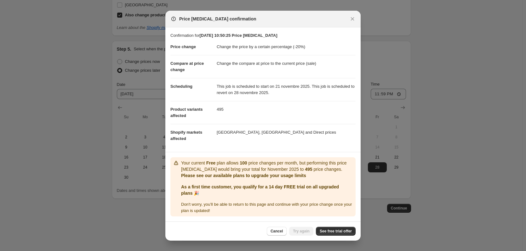
click at [434, 224] on div at bounding box center [263, 125] width 526 height 251
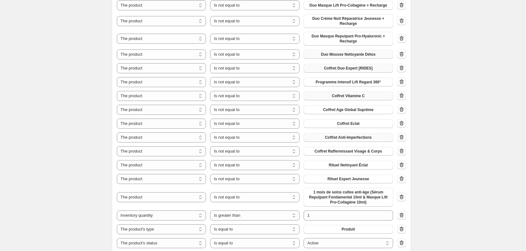
scroll to position [536, 0]
